Goal: Information Seeking & Learning: Learn about a topic

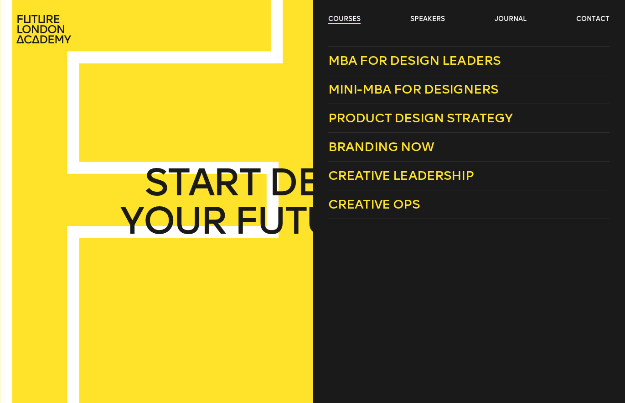
click at [344, 20] on link "courses" at bounding box center [344, 19] width 32 height 9
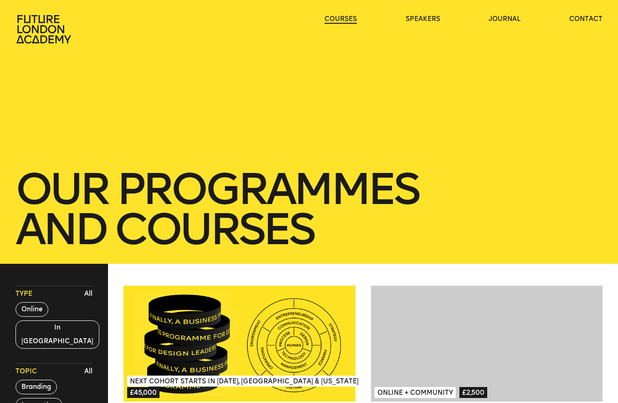
click at [344, 20] on link "courses" at bounding box center [341, 19] width 32 height 9
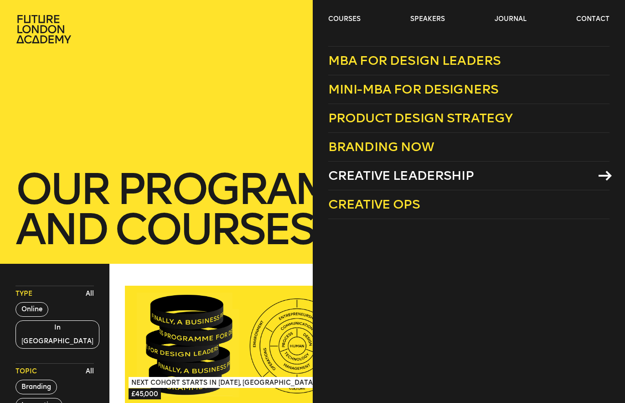
click at [370, 176] on span "Creative Leadership" at bounding box center [400, 175] width 145 height 15
